Goal: Information Seeking & Learning: Learn about a topic

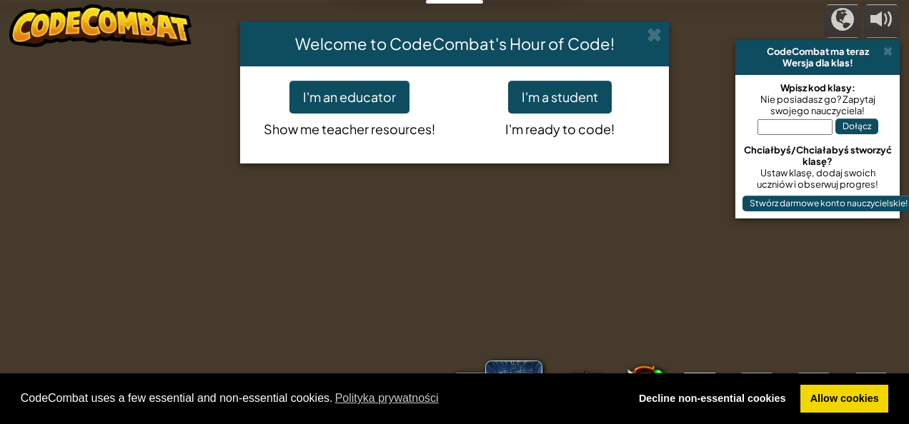
select select "pl"
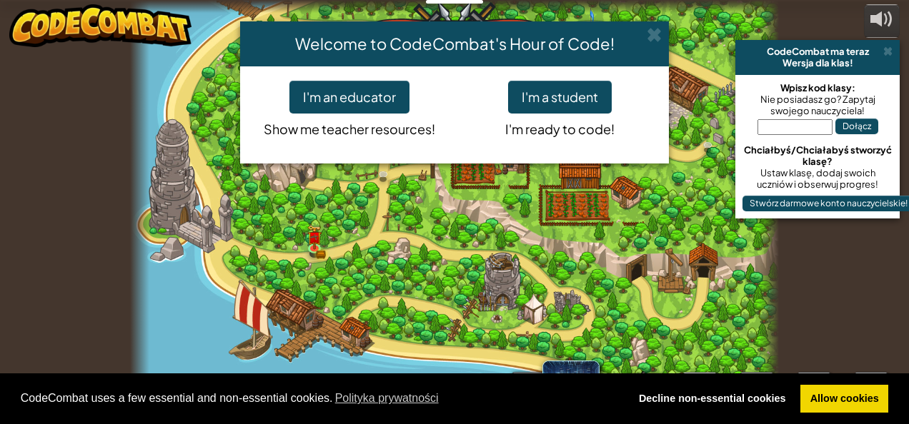
click at [891, 49] on div "Welcome to CodeCombat's Hour of Code! I'm an educator Show me teacher resources…" at bounding box center [454, 212] width 909 height 424
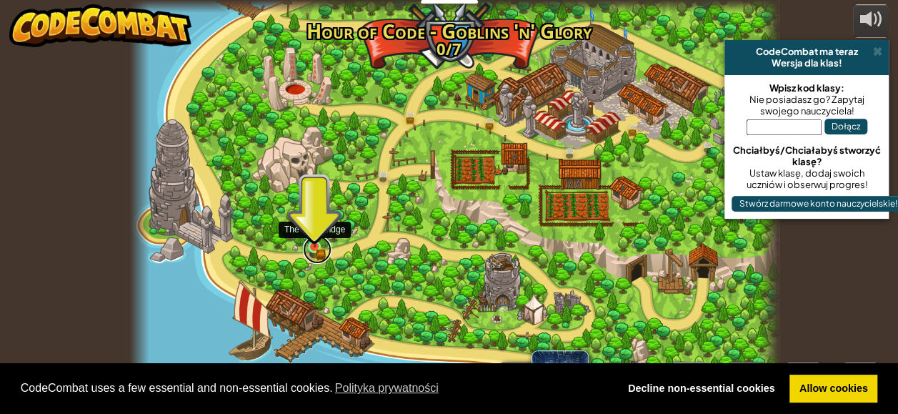
click at [316, 248] on link at bounding box center [317, 249] width 29 height 29
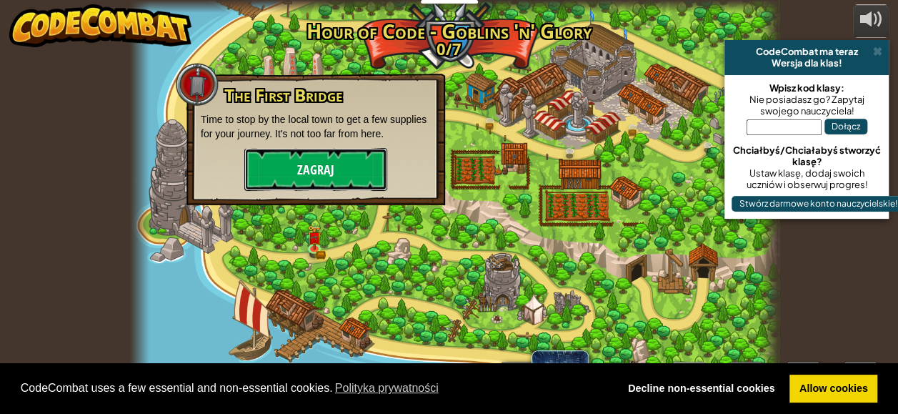
click at [339, 167] on button "Zagraj" at bounding box center [315, 169] width 143 height 43
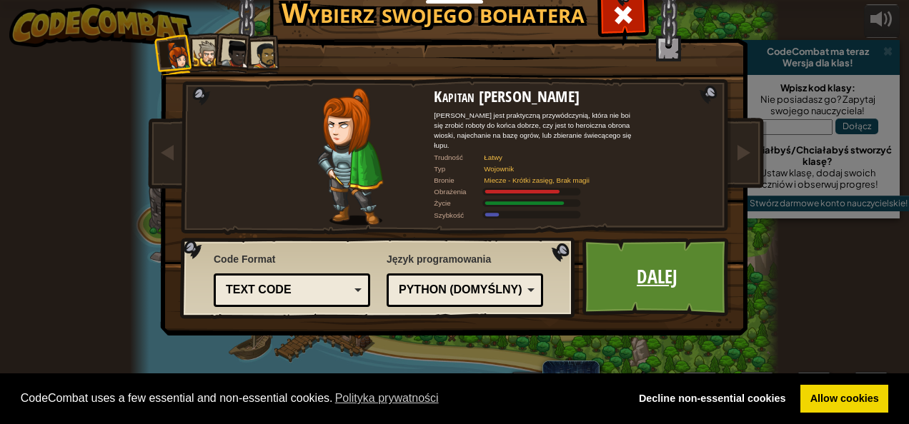
click at [637, 276] on link "Dalej" at bounding box center [656, 277] width 149 height 79
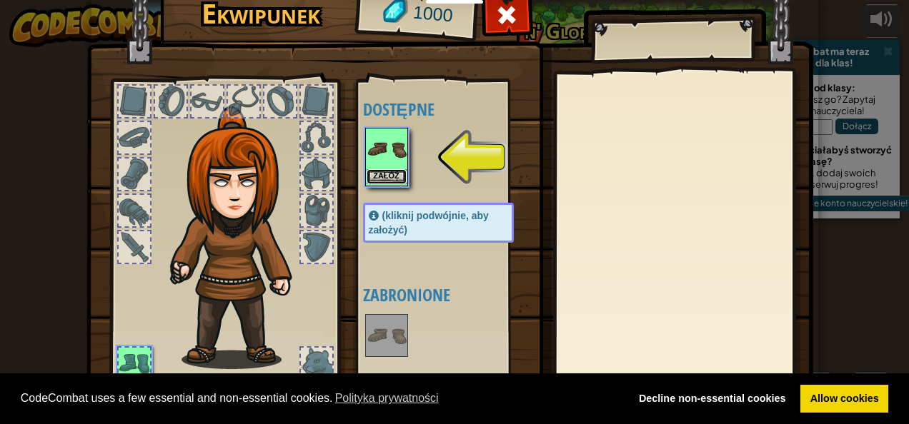
click at [380, 171] on button "Załóż" at bounding box center [386, 176] width 40 height 15
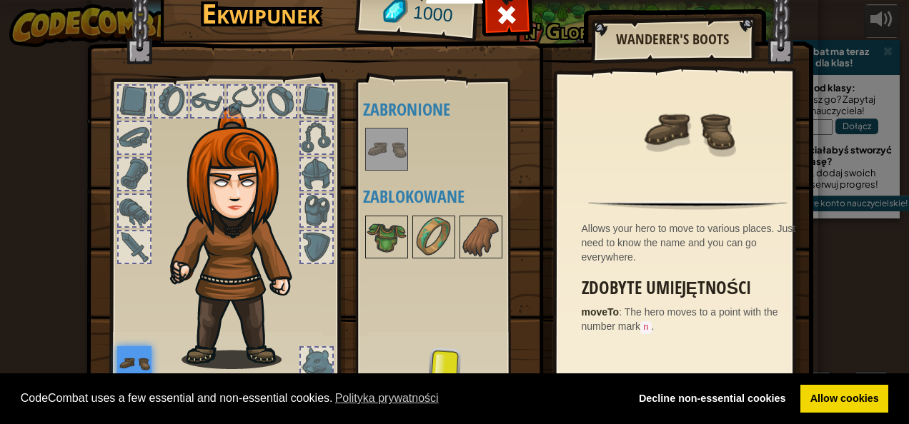
click at [129, 367] on img at bounding box center [134, 363] width 34 height 34
click at [130, 362] on img at bounding box center [134, 363] width 34 height 34
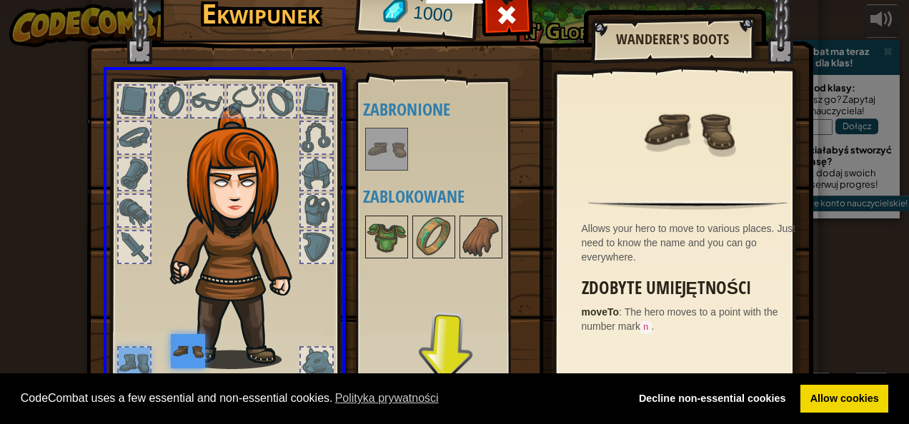
drag, startPoint x: 131, startPoint y: 359, endPoint x: 200, endPoint y: 361, distance: 68.6
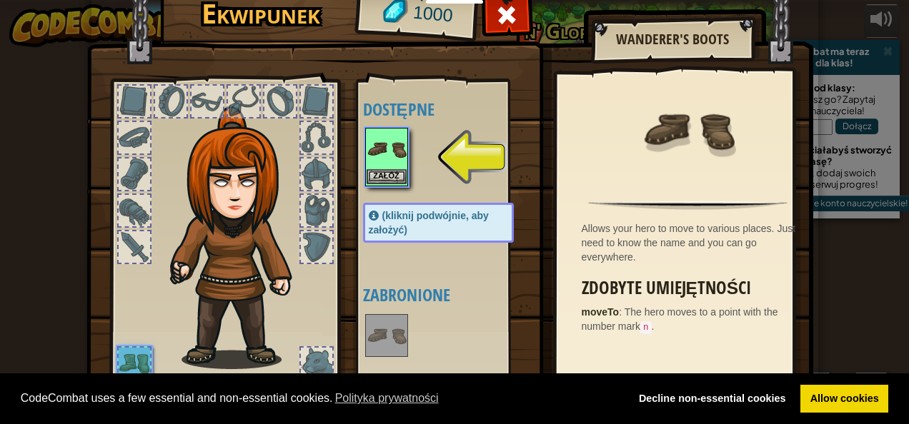
click at [381, 169] on div "Załóż" at bounding box center [386, 157] width 43 height 59
drag, startPoint x: 375, startPoint y: 176, endPoint x: 242, endPoint y: 312, distance: 190.4
click at [253, 303] on div "Ekwipunek 1000 Dostępne Załóż (kliknij podwójnie, aby założyć) Zabronione Zablo…" at bounding box center [454, 217] width 726 height 471
click at [382, 171] on button "Załóż" at bounding box center [386, 176] width 40 height 15
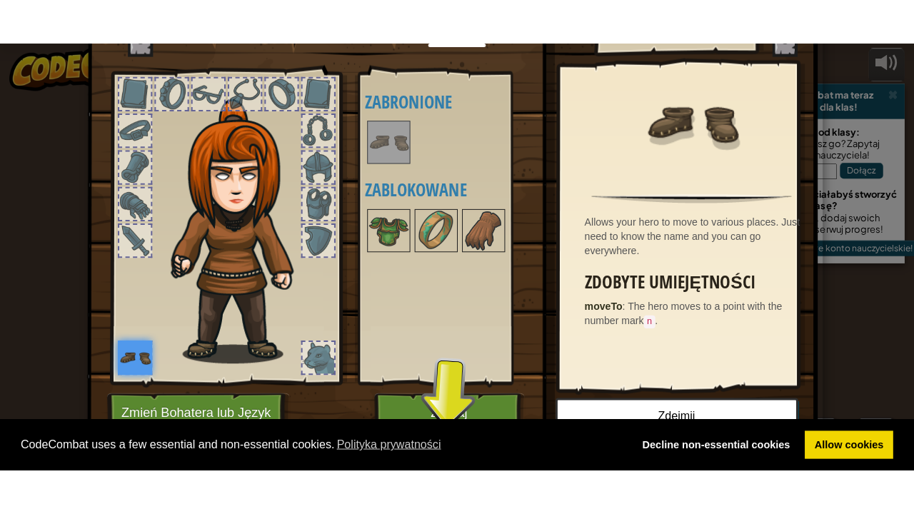
scroll to position [69, 0]
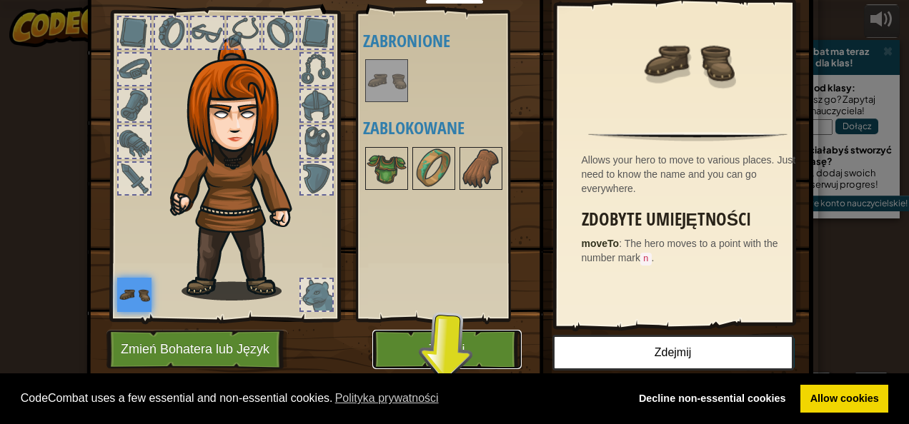
click at [440, 344] on button "Zagraj" at bounding box center [446, 349] width 149 height 39
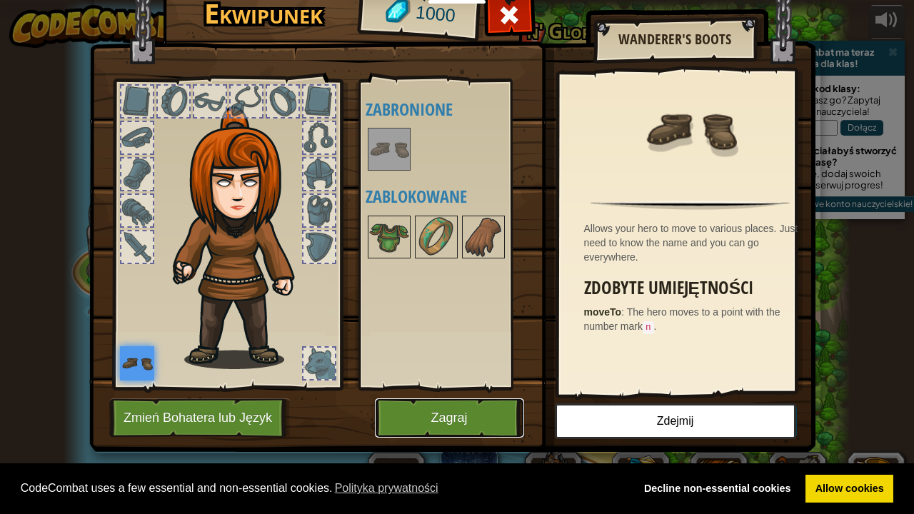
scroll to position [0, 0]
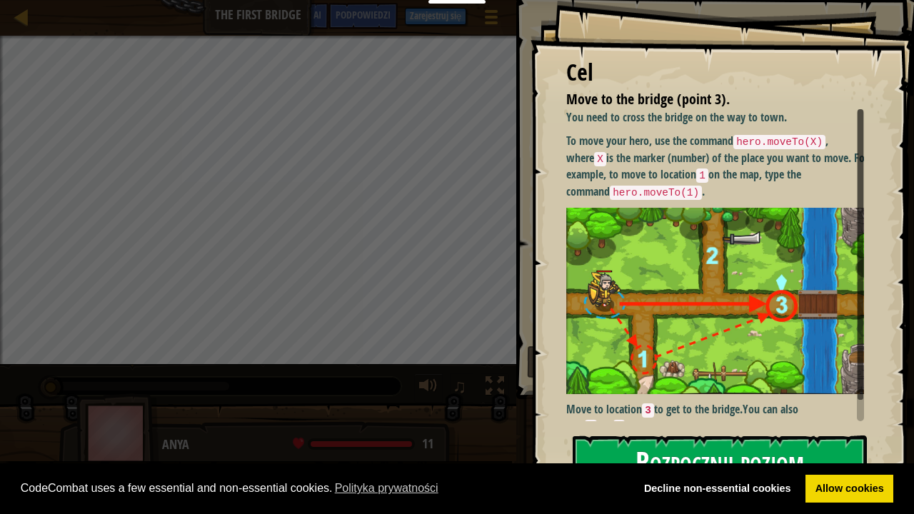
click at [649, 424] on button "Rozpocznij poziom" at bounding box center [720, 464] width 294 height 56
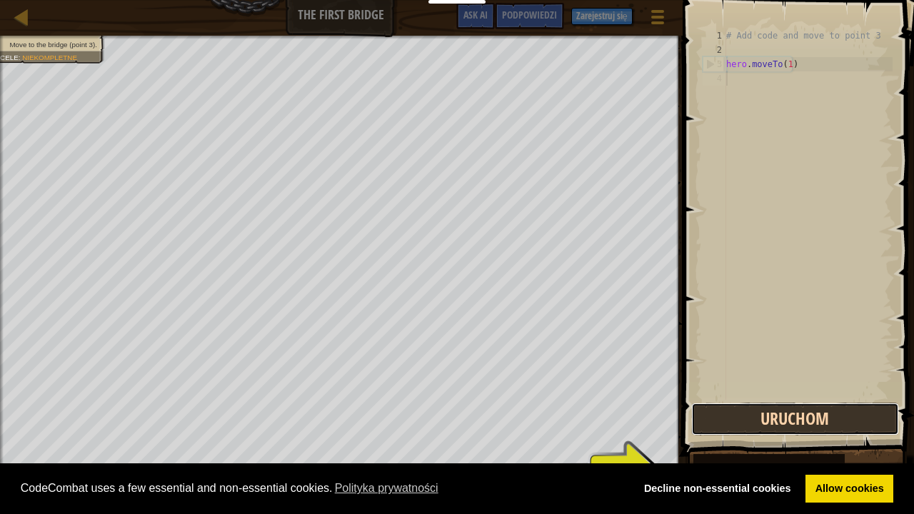
click at [726, 407] on button "Uruchom" at bounding box center [795, 419] width 208 height 33
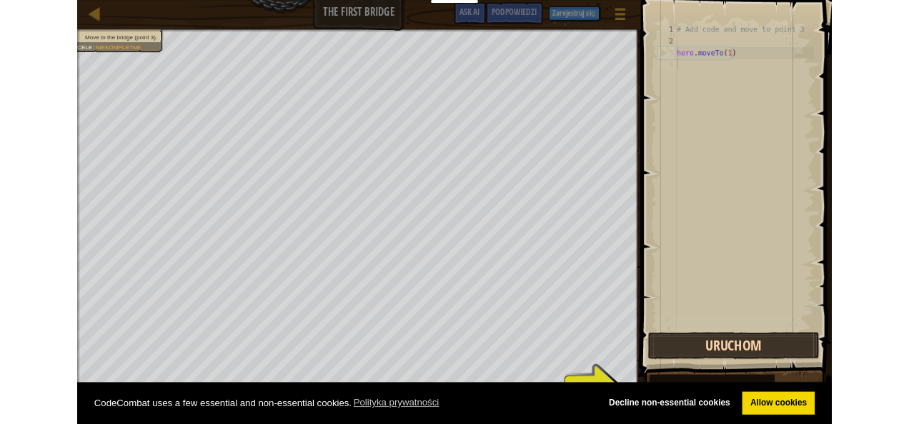
scroll to position [6, 0]
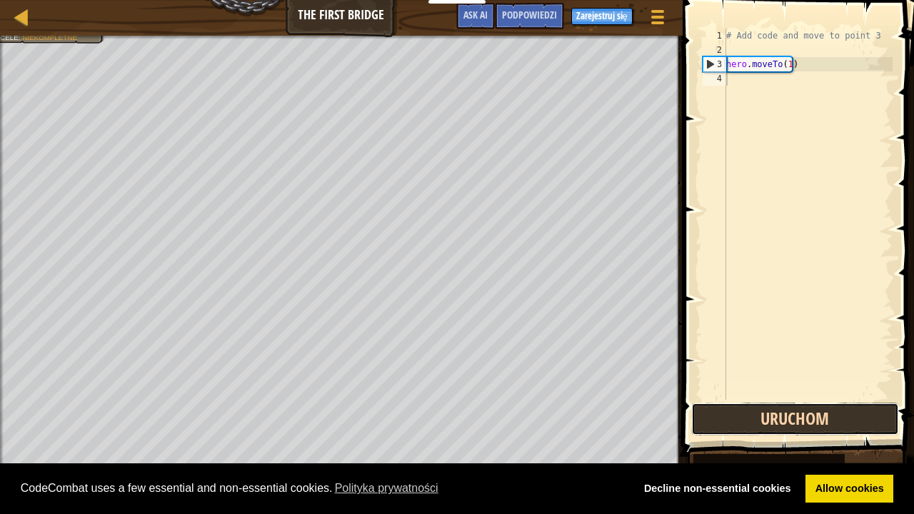
click at [727, 419] on button "Uruchom" at bounding box center [795, 419] width 208 height 33
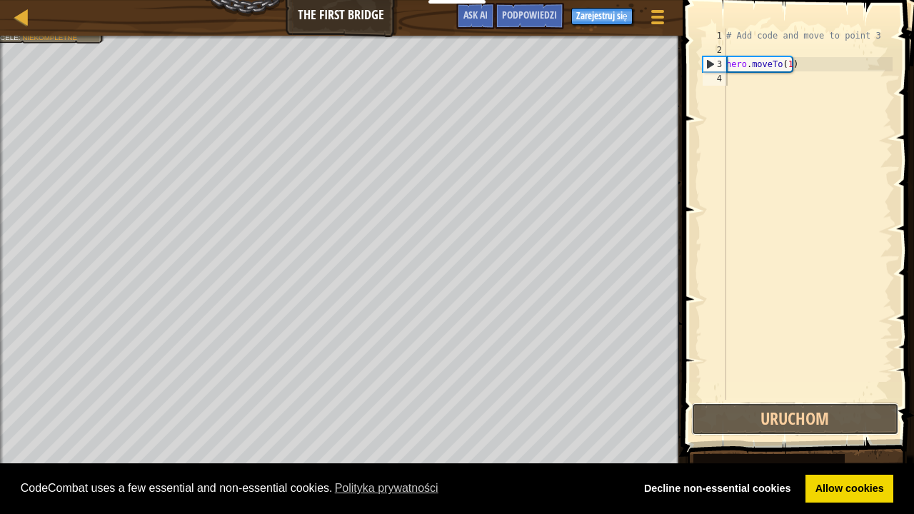
drag, startPoint x: 729, startPoint y: 419, endPoint x: 681, endPoint y: 402, distance: 49.9
click at [721, 416] on button "Uruchom" at bounding box center [795, 419] width 208 height 33
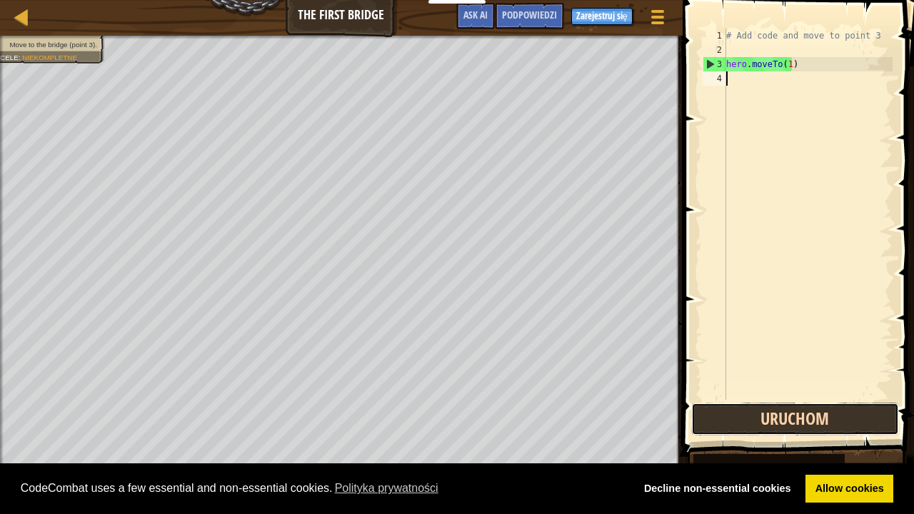
click at [705, 416] on button "Uruchom" at bounding box center [795, 419] width 208 height 33
click at [718, 415] on button "Uruchom" at bounding box center [795, 419] width 208 height 33
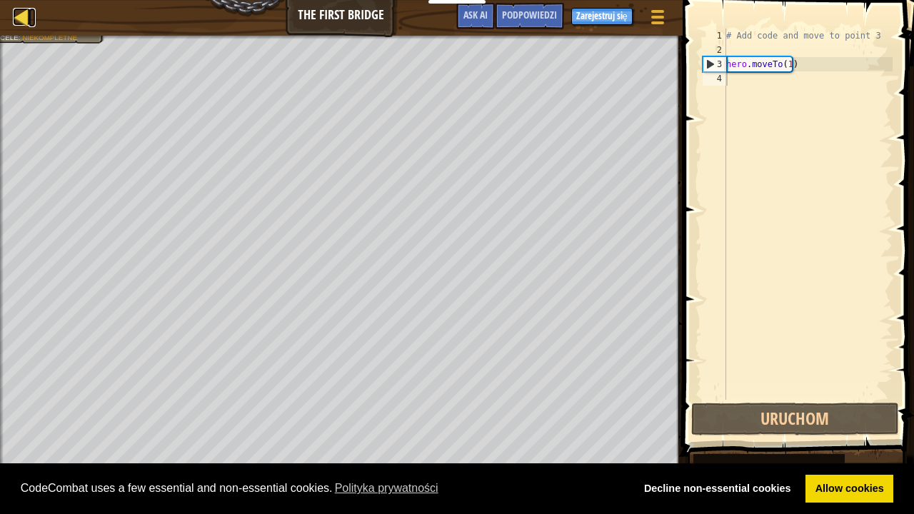
click at [27, 14] on div at bounding box center [22, 17] width 18 height 18
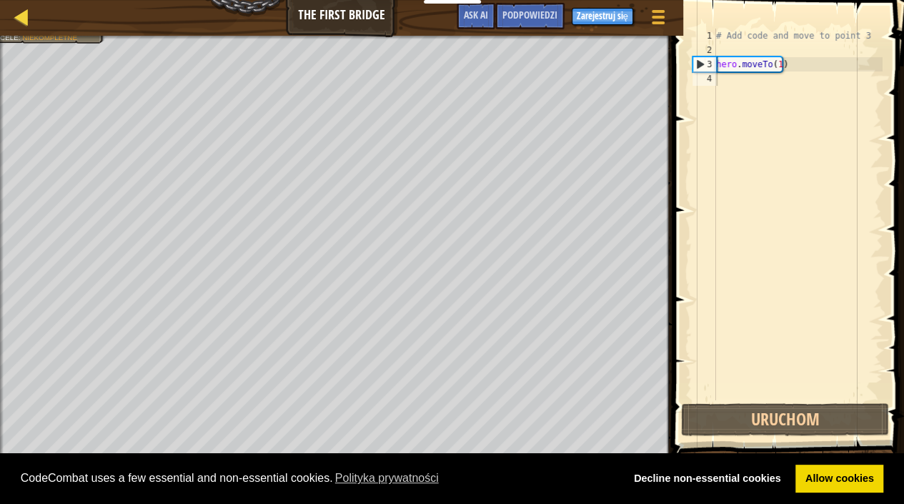
select select "pl"
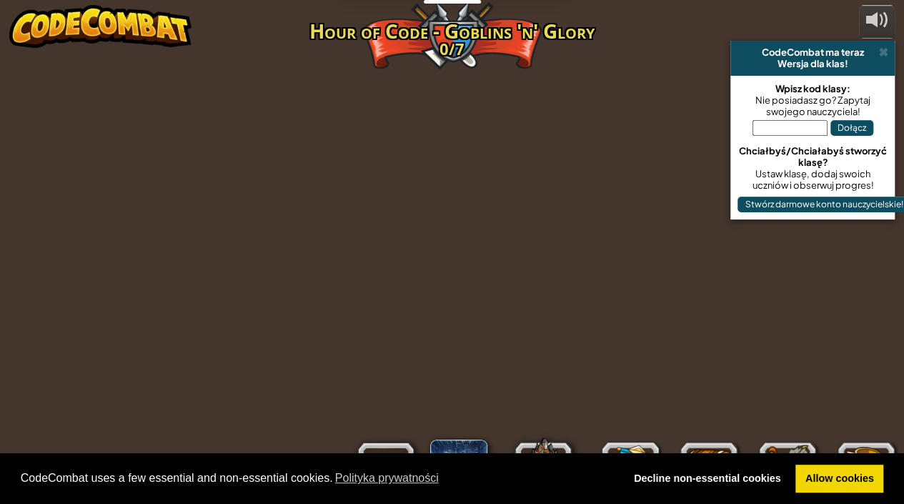
select select "pl"
